Goal: Use online tool/utility: Use online tool/utility

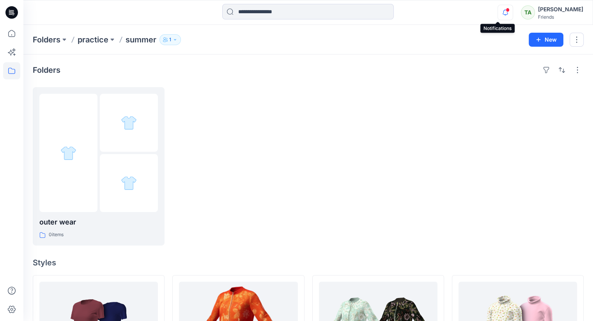
click at [499, 9] on div at bounding box center [503, 7] width 12 height 4
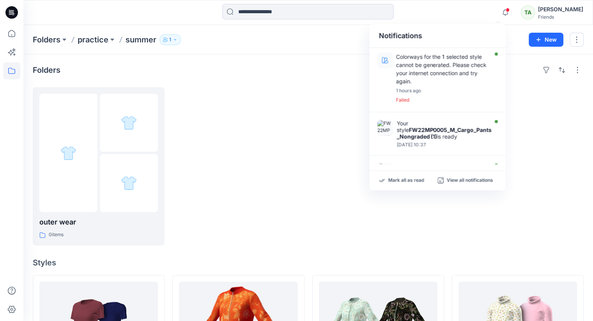
click at [579, 176] on div at bounding box center [518, 166] width 132 height 159
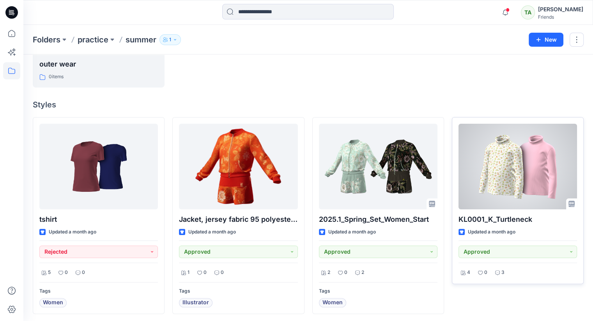
scroll to position [160, 0]
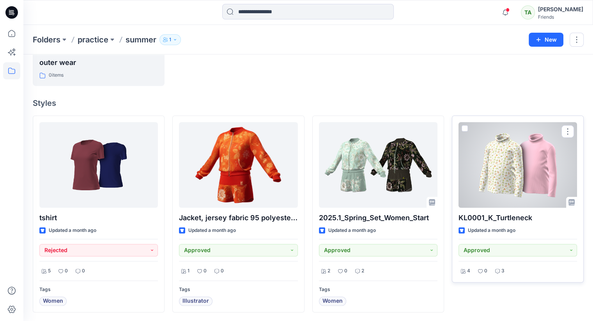
click at [480, 162] on div at bounding box center [517, 165] width 118 height 86
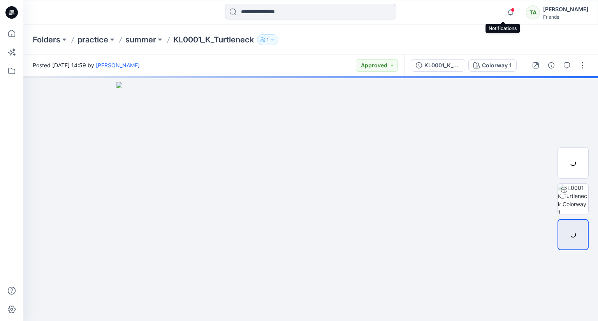
click at [511, 11] on span at bounding box center [513, 10] width 4 height 4
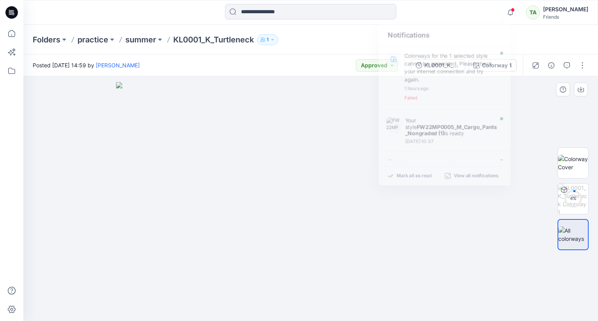
click at [503, 262] on img at bounding box center [311, 202] width 390 height 240
drag, startPoint x: 505, startPoint y: 4, endPoint x: 503, endPoint y: 11, distance: 6.7
click at [505, 5] on div "Notifications Colorways for the 1 selected style cannot be generated. Please ch…" at bounding box center [546, 12] width 86 height 17
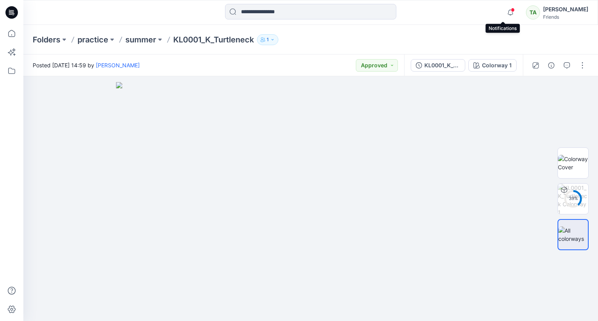
click at [511, 11] on span at bounding box center [513, 10] width 4 height 4
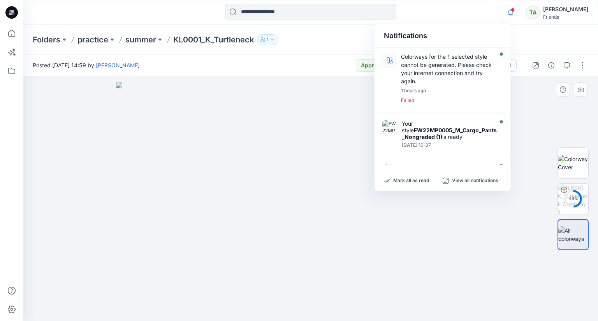
click at [475, 263] on img at bounding box center [311, 202] width 390 height 240
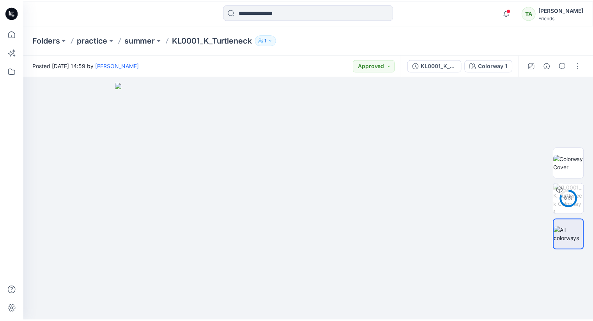
scroll to position [160, 0]
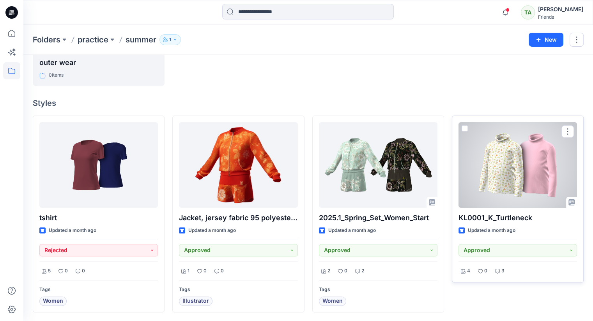
click at [463, 129] on span at bounding box center [464, 128] width 6 height 6
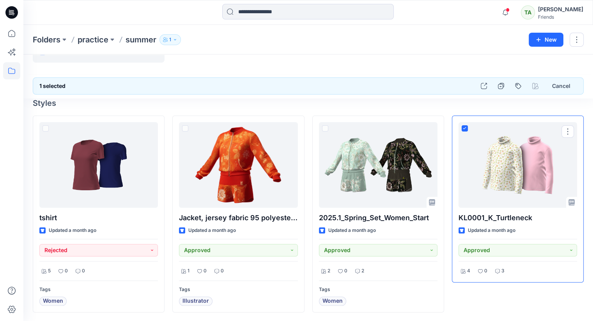
scroll to position [137, 0]
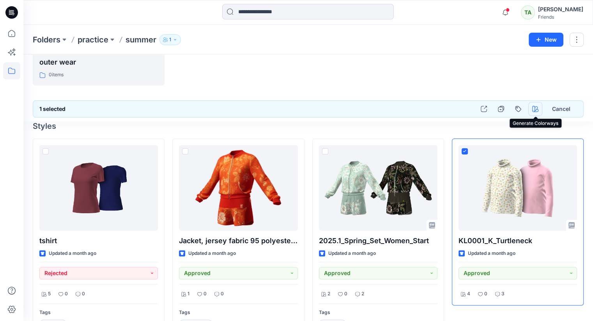
click at [534, 105] on button "button" at bounding box center [535, 109] width 14 height 14
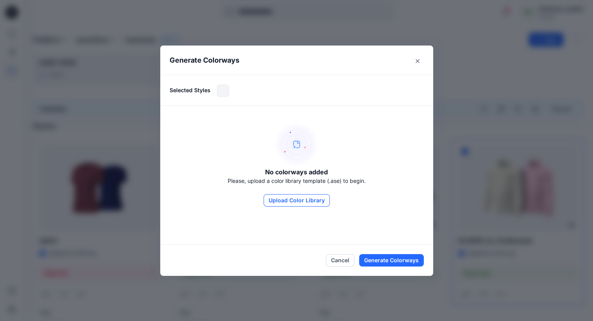
click at [298, 199] on button "Upload Color Library" at bounding box center [296, 200] width 66 height 12
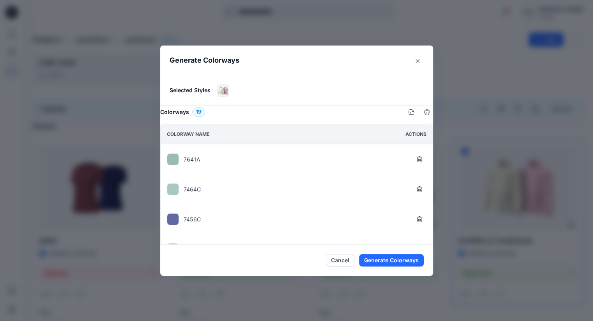
scroll to position [474, 0]
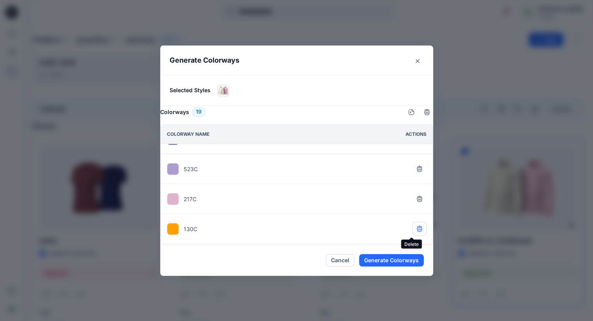
click at [414, 224] on button "button" at bounding box center [419, 229] width 14 height 14
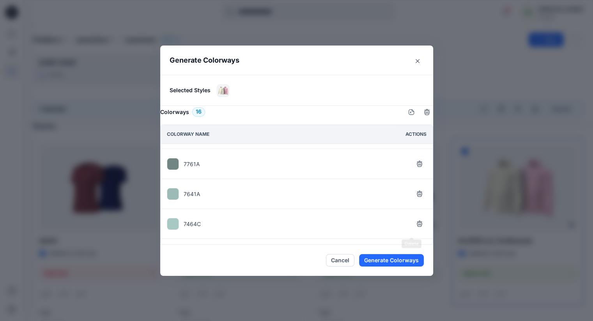
click at [414, 224] on button "button" at bounding box center [419, 224] width 14 height 14
click at [414, 224] on button "button" at bounding box center [419, 229] width 14 height 14
click at [414, 224] on button "button" at bounding box center [419, 223] width 14 height 14
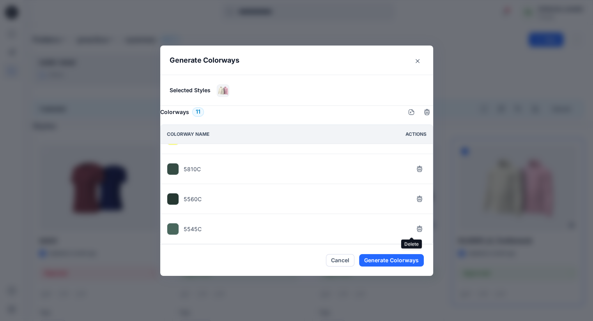
click at [414, 224] on button "button" at bounding box center [419, 229] width 14 height 14
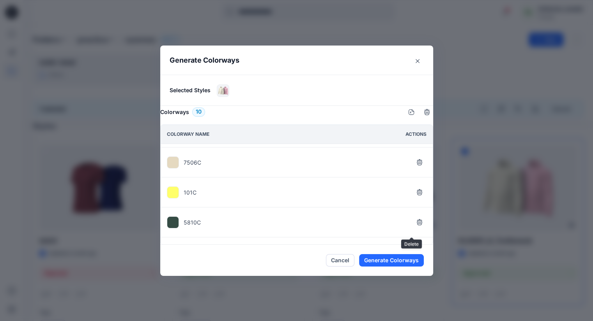
click at [414, 224] on button "button" at bounding box center [419, 222] width 14 height 14
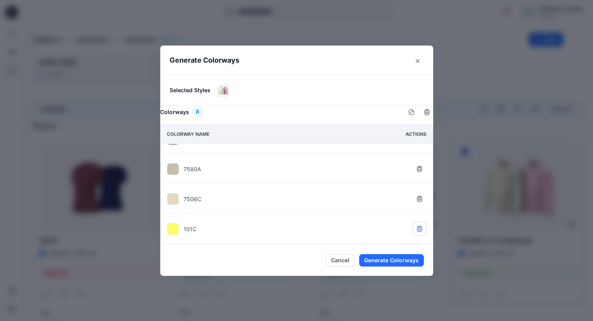
click at [414, 224] on button "button" at bounding box center [419, 229] width 14 height 14
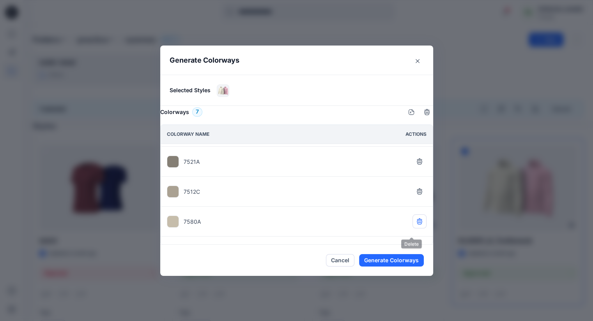
click at [415, 224] on button "button" at bounding box center [419, 222] width 14 height 14
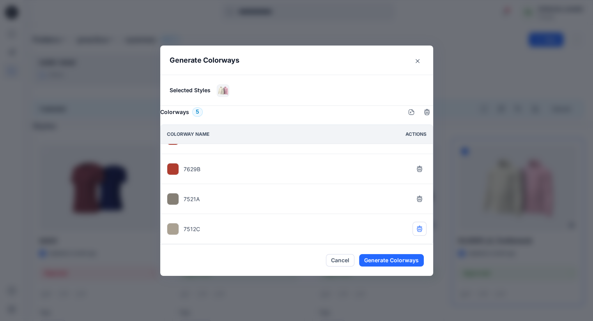
click at [415, 224] on button "button" at bounding box center [419, 229] width 14 height 14
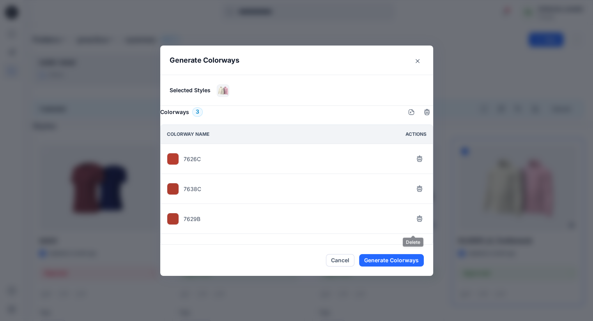
scroll to position [0, 0]
click at [415, 224] on button "button" at bounding box center [419, 219] width 14 height 14
click at [415, 224] on div "7626C 7638C" at bounding box center [297, 194] width 272 height 100
click at [416, 192] on icon "button" at bounding box center [419, 189] width 6 height 6
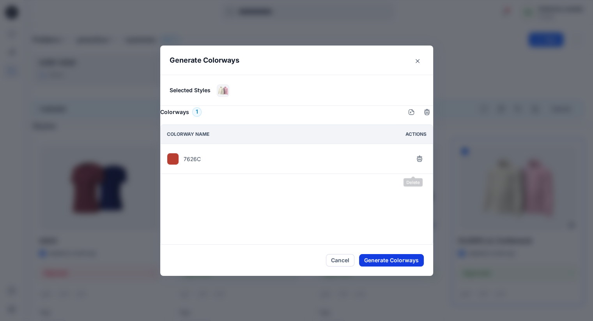
click at [403, 256] on button "Generate Colorways" at bounding box center [391, 260] width 65 height 12
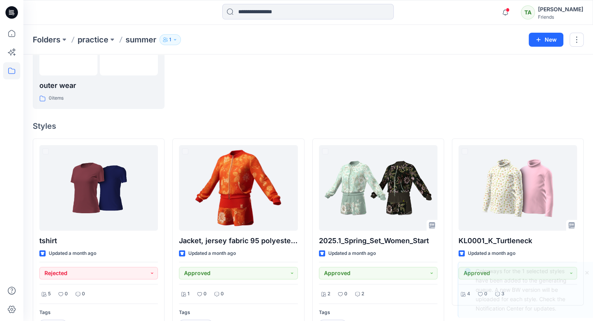
scroll to position [160, 0]
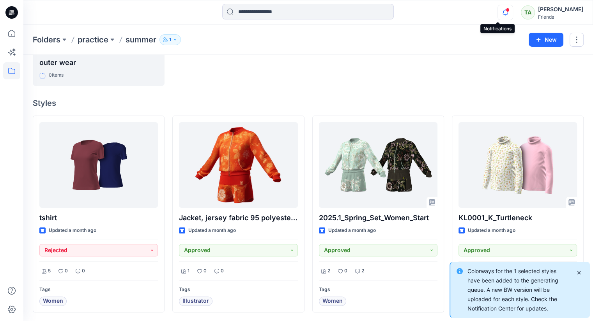
click at [504, 10] on icon "button" at bounding box center [505, 9] width 2 height 1
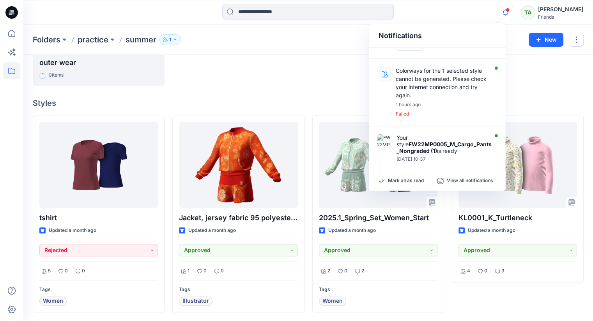
scroll to position [0, 0]
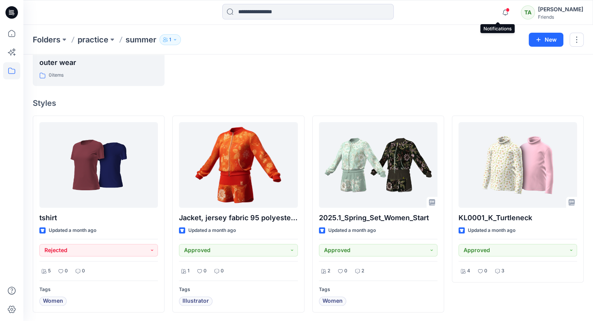
click at [505, 9] on span at bounding box center [507, 10] width 4 height 4
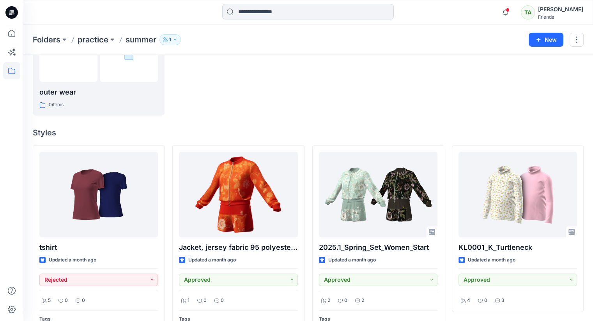
scroll to position [160, 0]
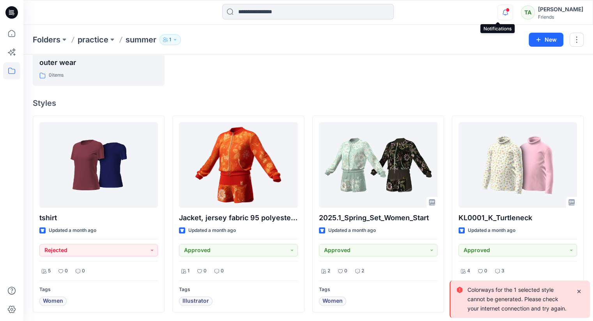
click at [502, 12] on icon "button" at bounding box center [505, 13] width 15 height 16
click at [580, 289] on icon "Notifications-bottom-right" at bounding box center [578, 292] width 6 height 6
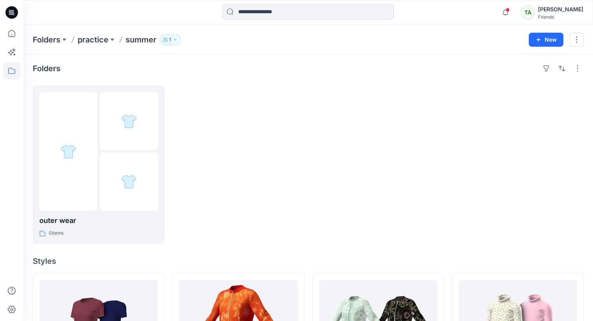
scroll to position [0, 0]
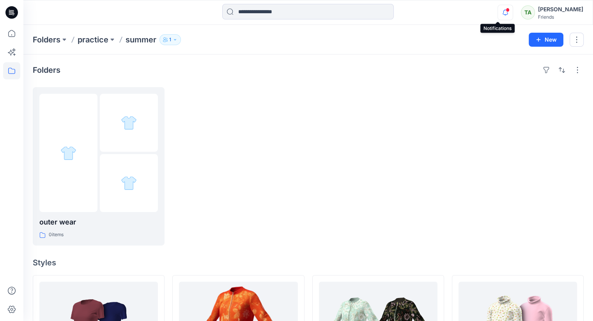
click at [498, 13] on icon "button" at bounding box center [505, 13] width 15 height 16
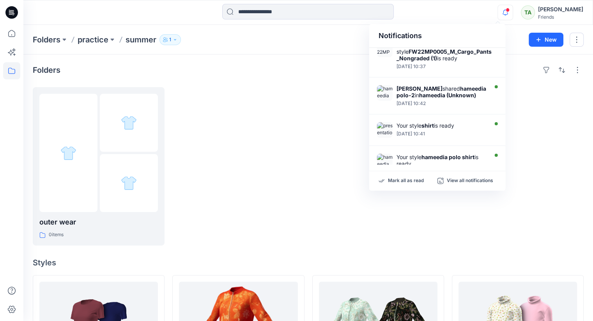
scroll to position [16, 0]
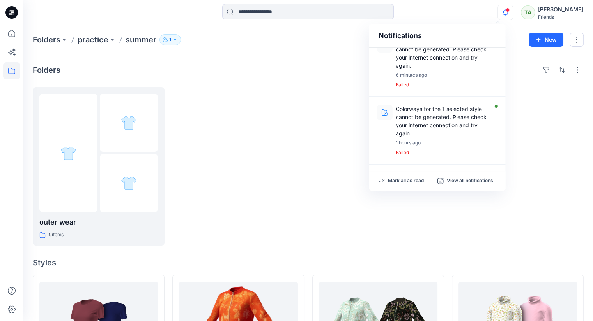
click at [569, 136] on div at bounding box center [518, 166] width 132 height 159
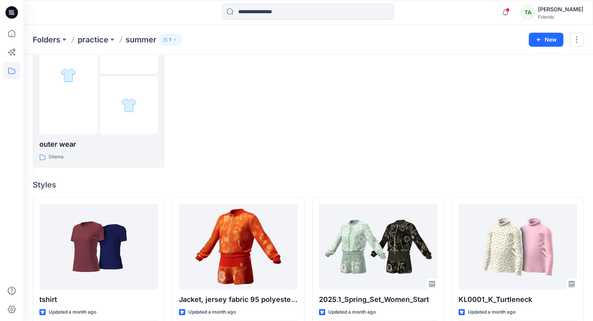
scroll to position [160, 0]
